Goal: Task Accomplishment & Management: Use online tool/utility

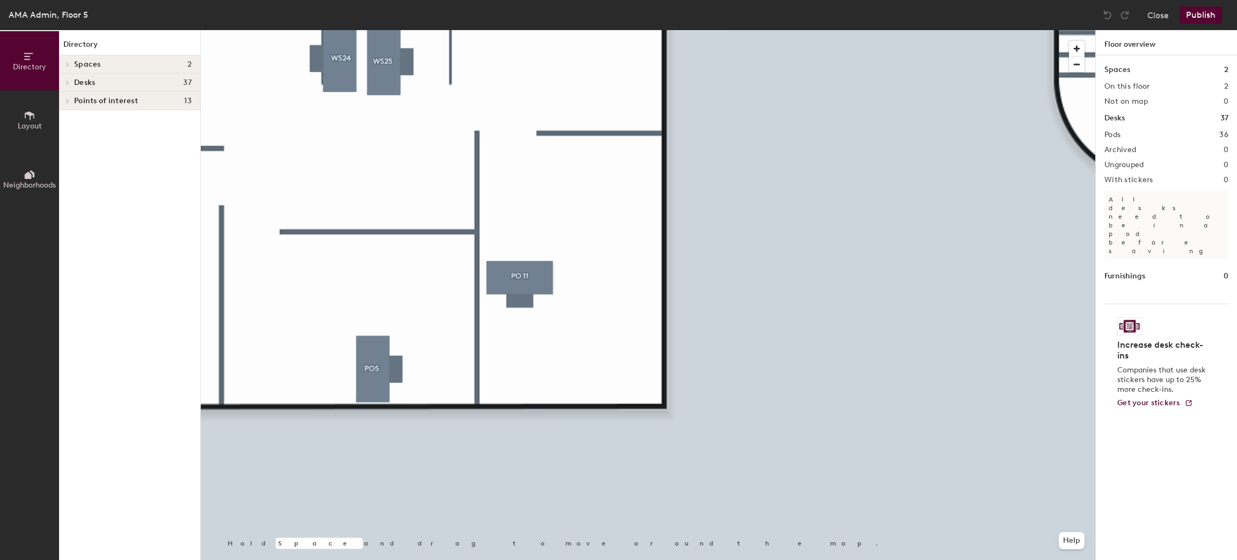
click at [846, 559] on html "Skip navigation Schedule Office People Analytics Visits Deliveries Services Man…" at bounding box center [618, 280] width 1237 height 560
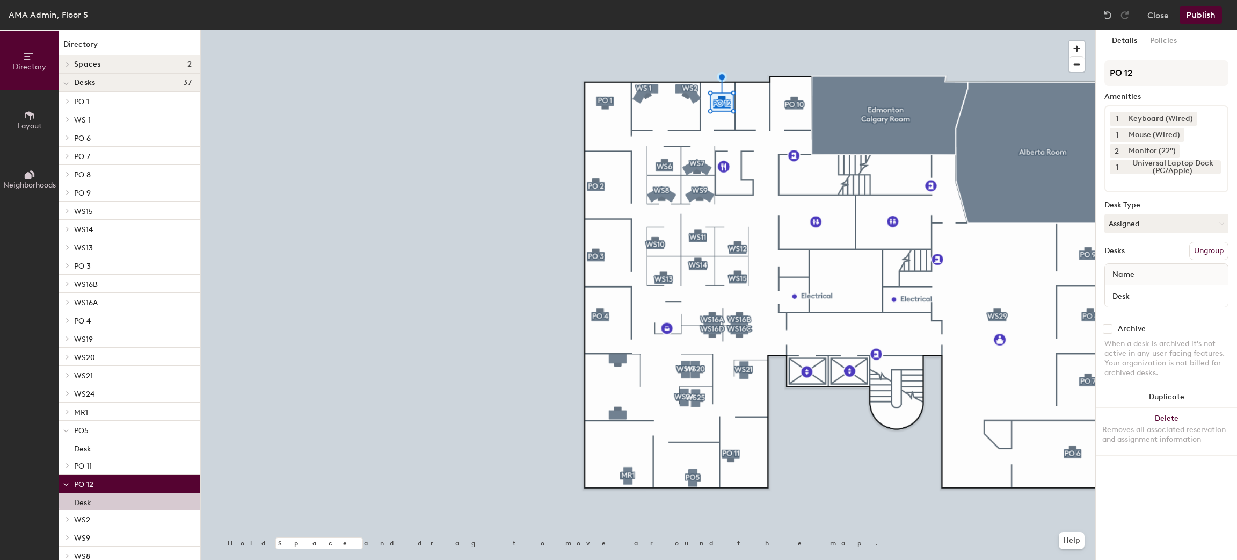
click at [39, 125] on span "Layout" at bounding box center [30, 125] width 24 height 9
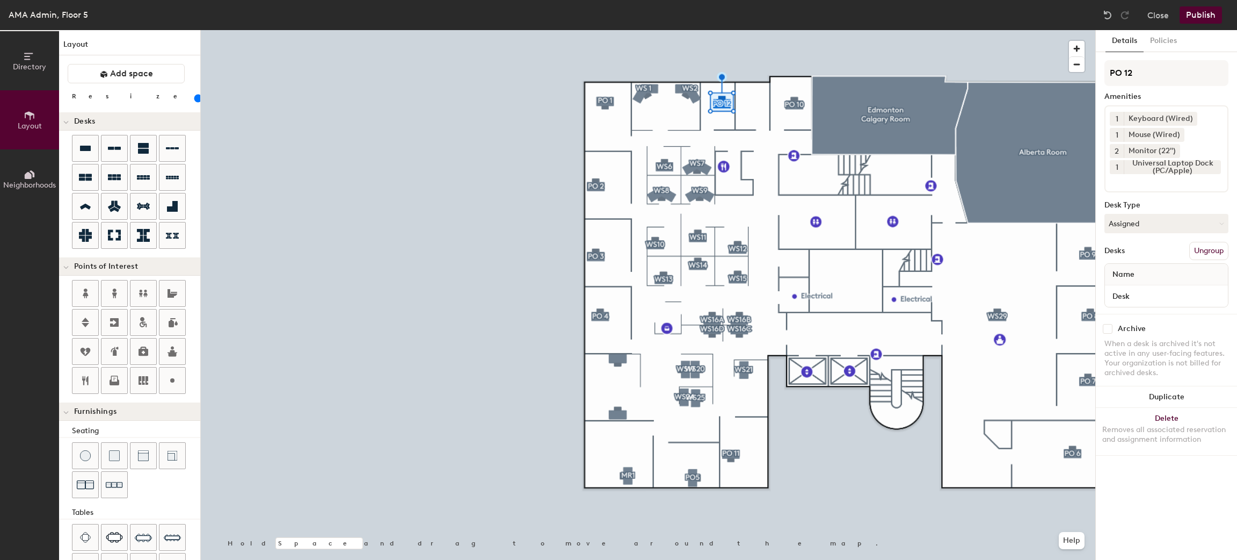
drag, startPoint x: 88, startPoint y: 148, endPoint x: 182, endPoint y: 136, distance: 95.2
click at [89, 148] on icon at bounding box center [85, 148] width 11 height 5
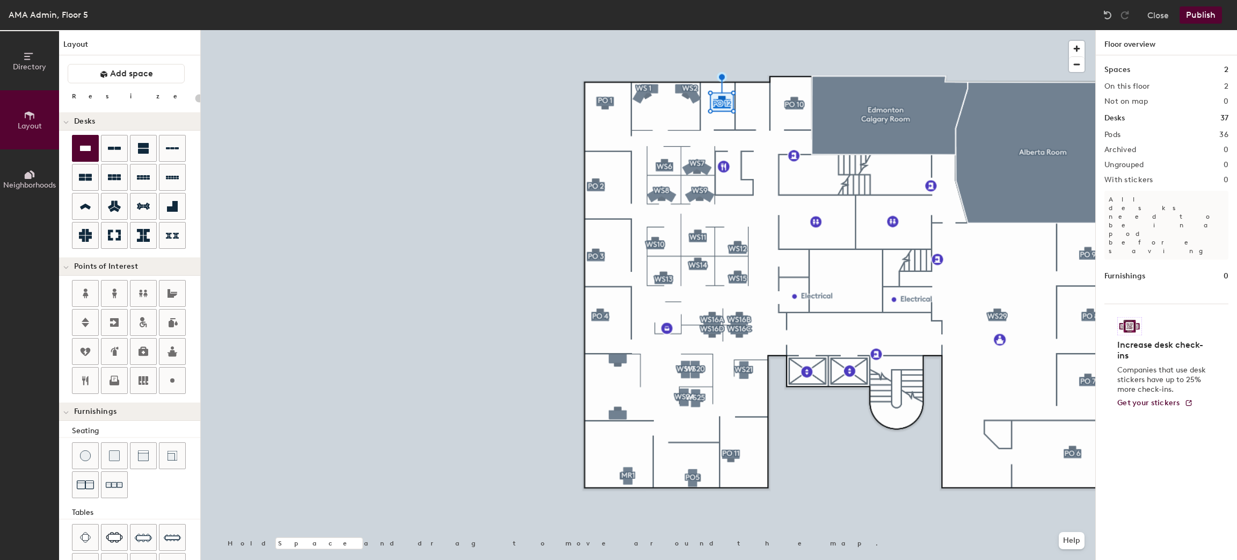
type input "100"
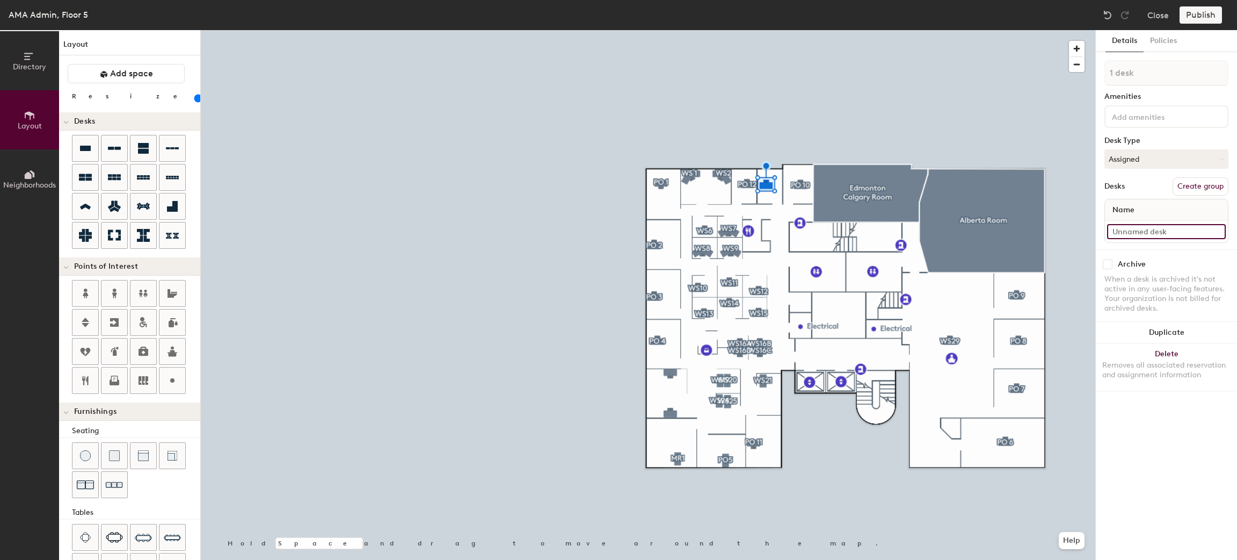
click at [1142, 230] on input at bounding box center [1166, 231] width 119 height 15
type input "PO 13"
click at [1195, 180] on button "Create group" at bounding box center [1201, 186] width 56 height 18
drag, startPoint x: 1150, startPoint y: 66, endPoint x: 1103, endPoint y: 66, distance: 46.7
click at [1103, 66] on div "Details Policies Pod 37 Amenities Desk Type Assigned Desks Ungroup Name PO 13 A…" at bounding box center [1166, 294] width 141 height 529
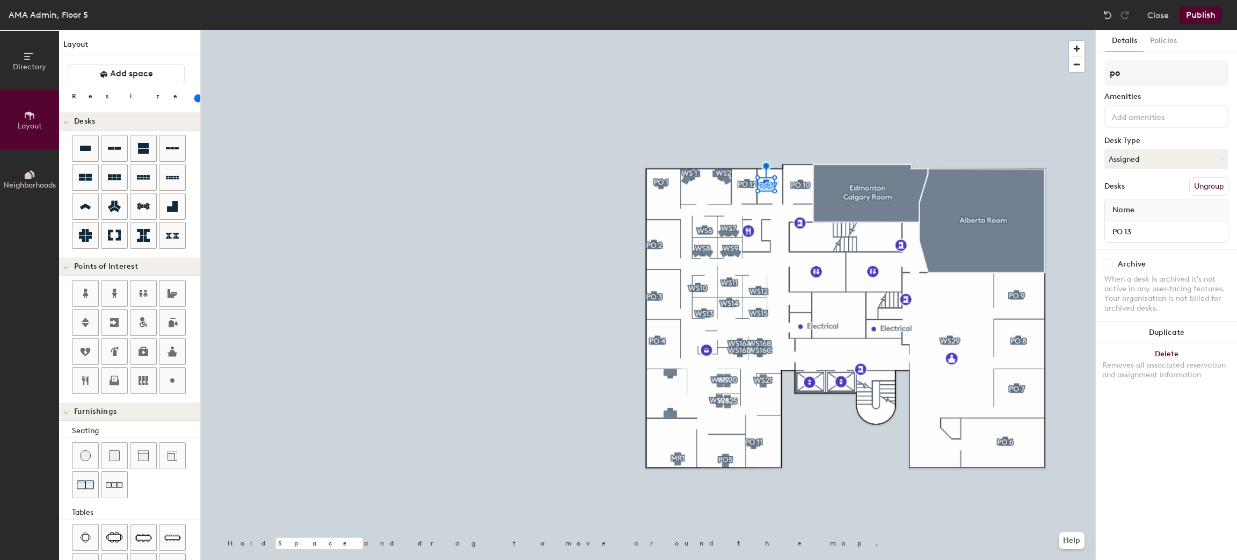
type input "p"
type input "PO 13"
click at [1197, 14] on button "Publish" at bounding box center [1201, 14] width 42 height 17
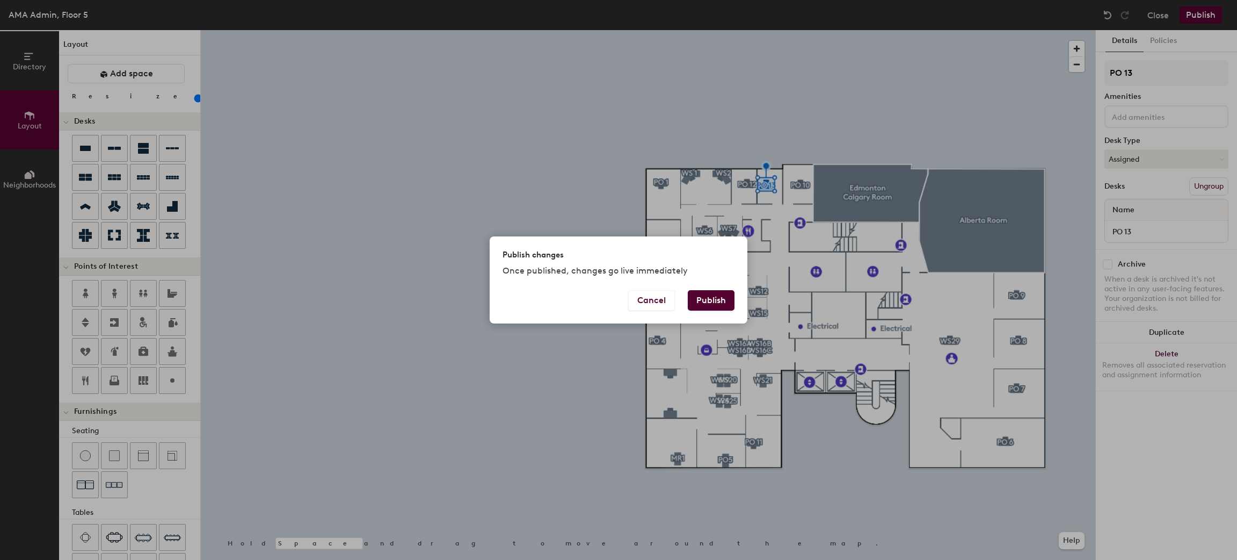
click at [724, 296] on button "Publish" at bounding box center [711, 300] width 47 height 20
type input "20"
